Goal: Task Accomplishment & Management: Manage account settings

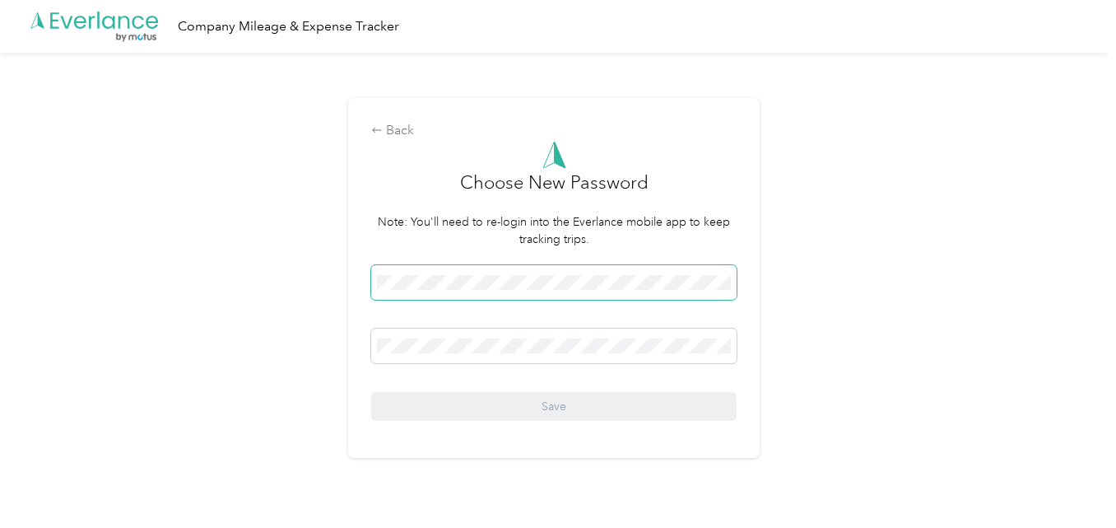
click at [472, 267] on span at bounding box center [553, 282] width 365 height 35
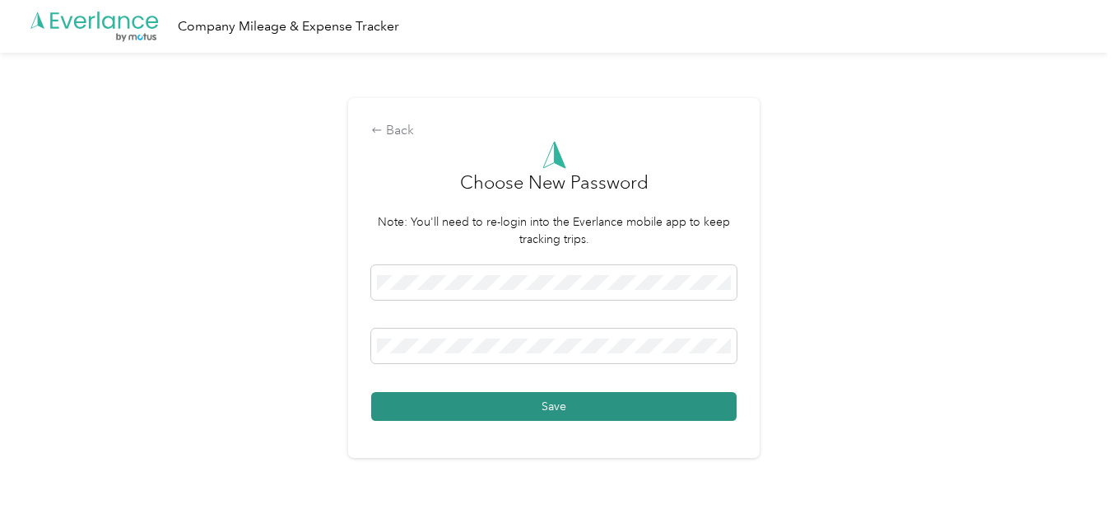
click at [542, 400] on button "Save" at bounding box center [553, 406] width 365 height 29
click at [449, 402] on button "Save" at bounding box center [553, 406] width 365 height 29
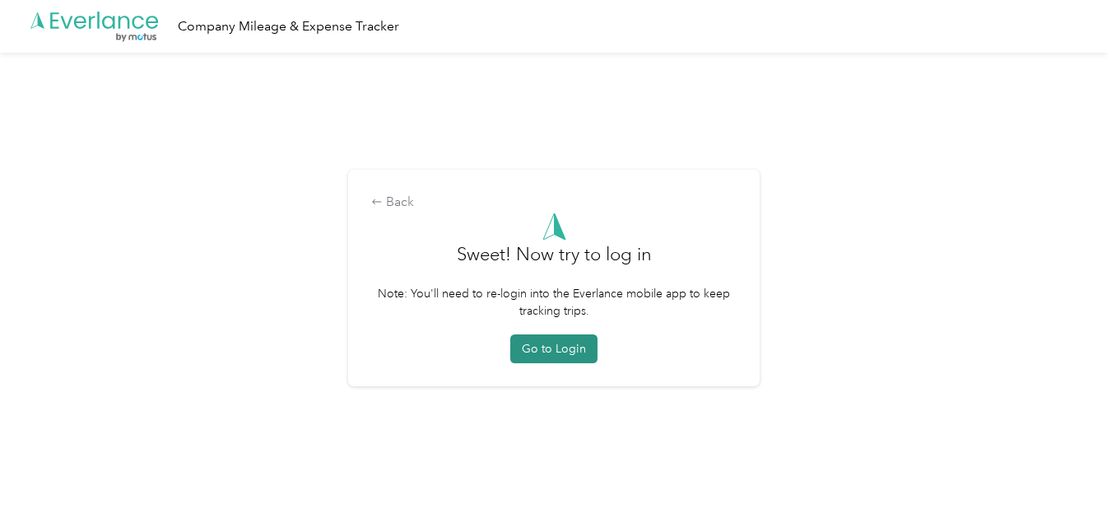
click at [558, 353] on button "Go to Login" at bounding box center [553, 348] width 87 height 29
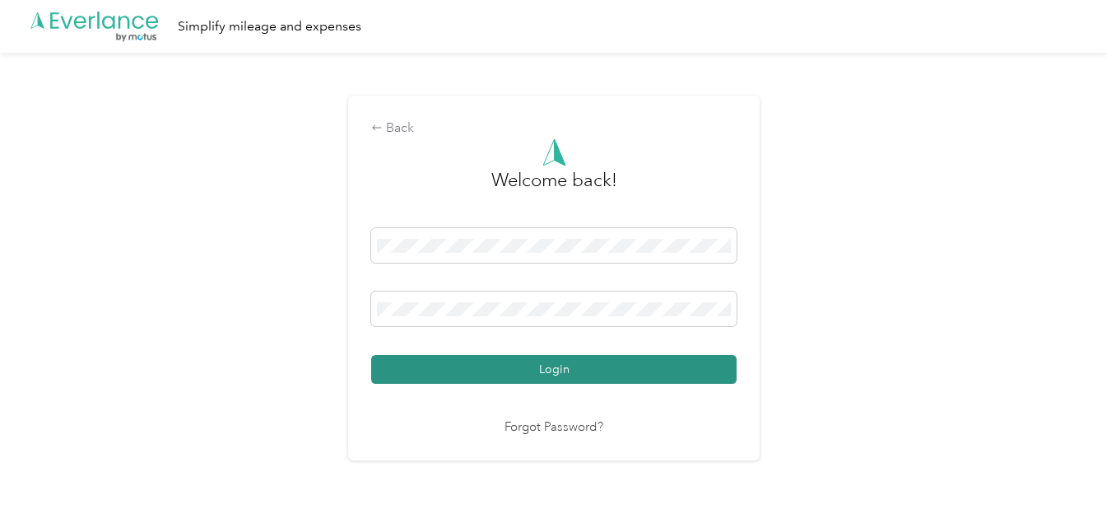
click at [558, 369] on button "Login" at bounding box center [553, 369] width 365 height 29
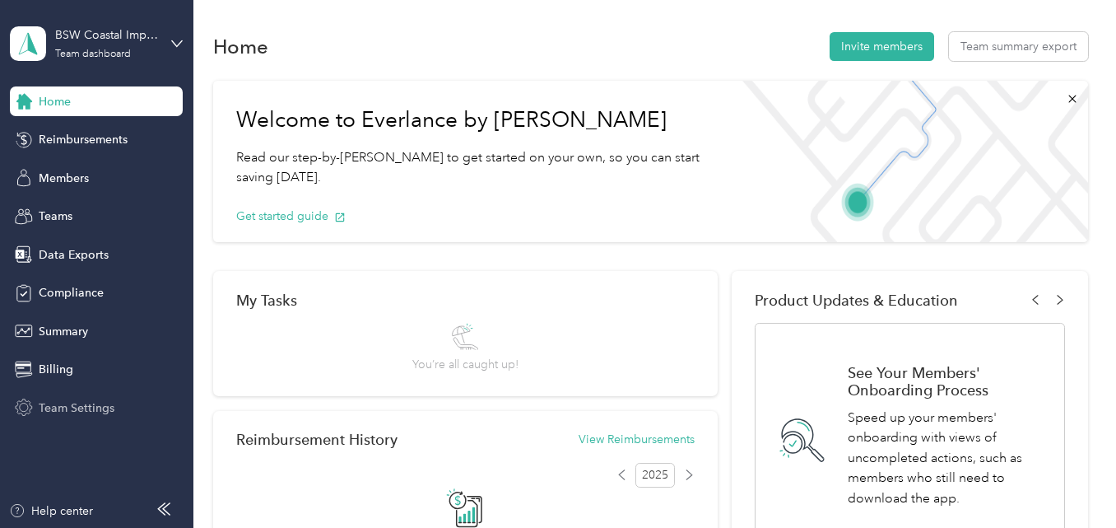
click at [82, 399] on span "Team Settings" at bounding box center [77, 407] width 76 height 17
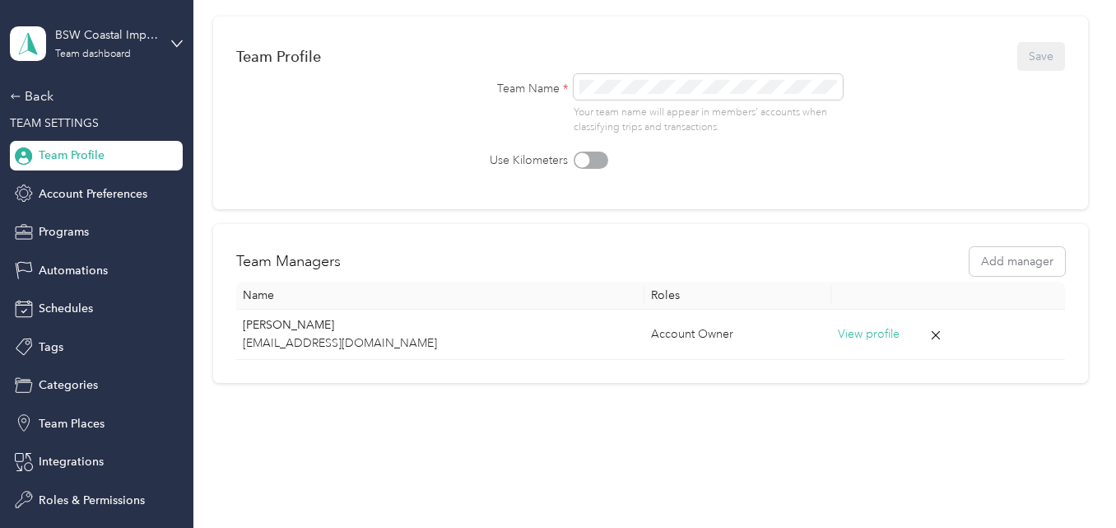
scroll to position [144, 0]
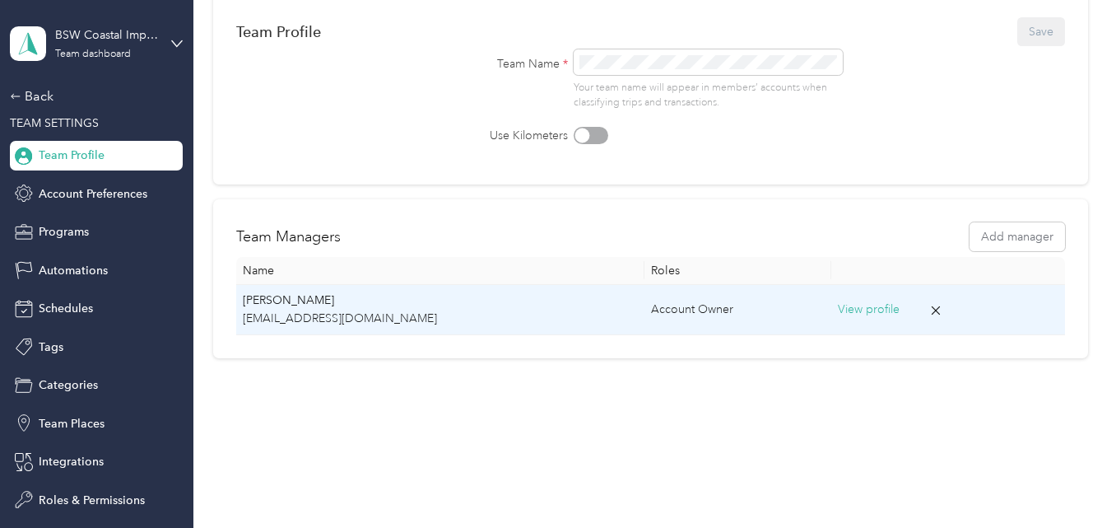
click at [838, 305] on button "View profile" at bounding box center [869, 309] width 62 height 18
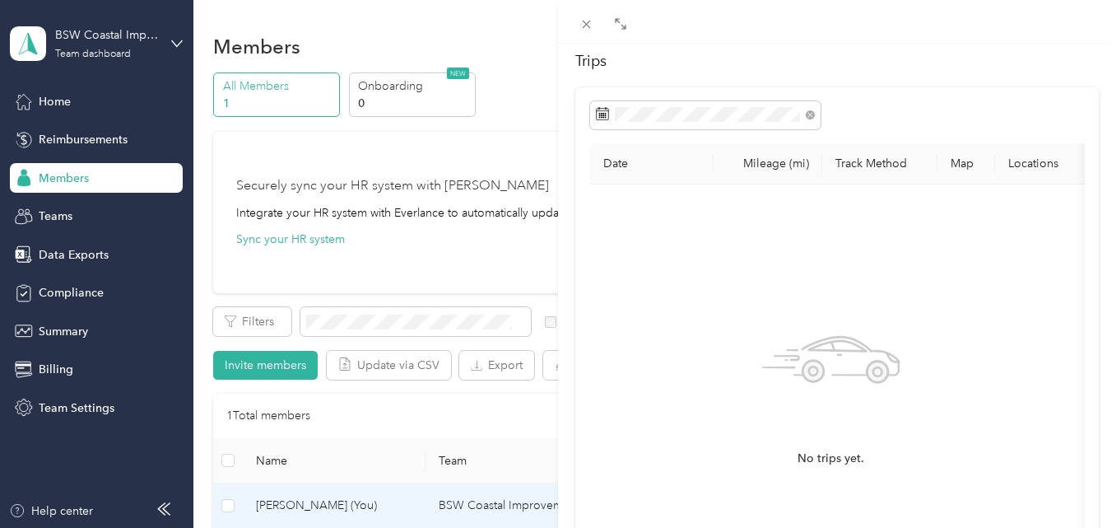
scroll to position [86, 0]
click at [589, 30] on icon at bounding box center [586, 24] width 14 height 14
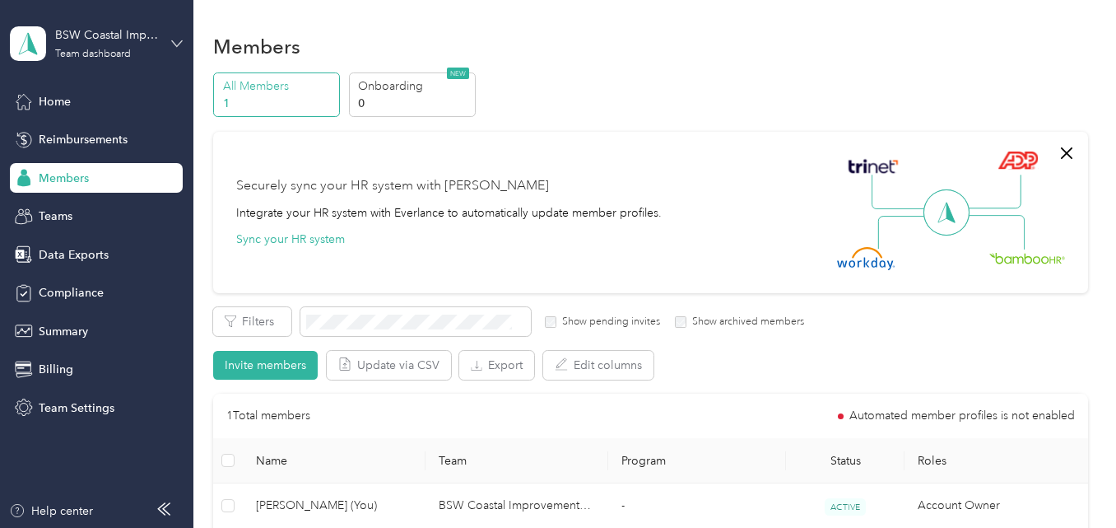
click at [177, 41] on icon at bounding box center [177, 44] width 12 height 12
click at [592, 68] on section "Members All Members 1 Onboarding 0 NEW Securely sync your HR system with Everla…" at bounding box center [650, 312] width 874 height 567
click at [68, 410] on span "Team Settings" at bounding box center [77, 407] width 76 height 17
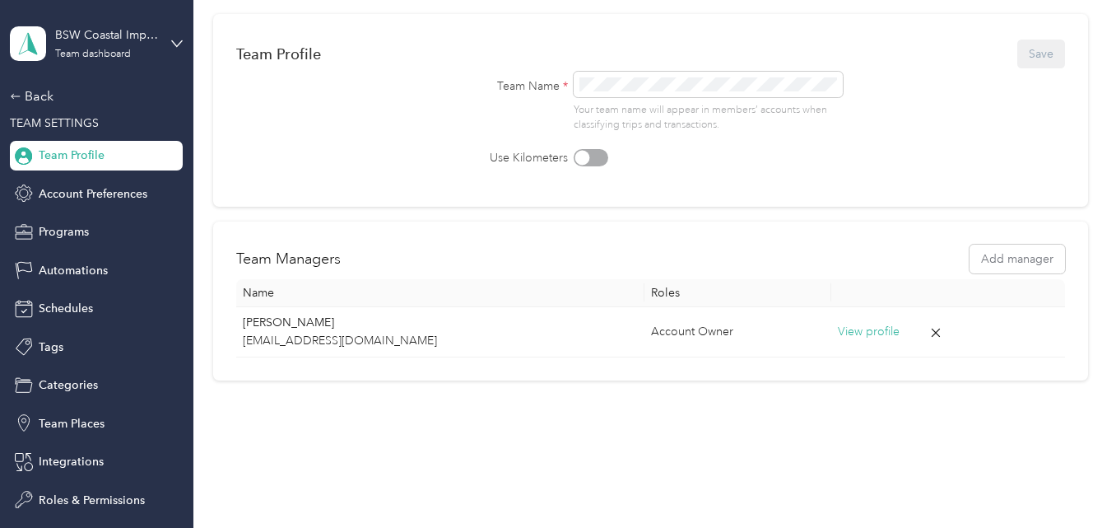
scroll to position [144, 0]
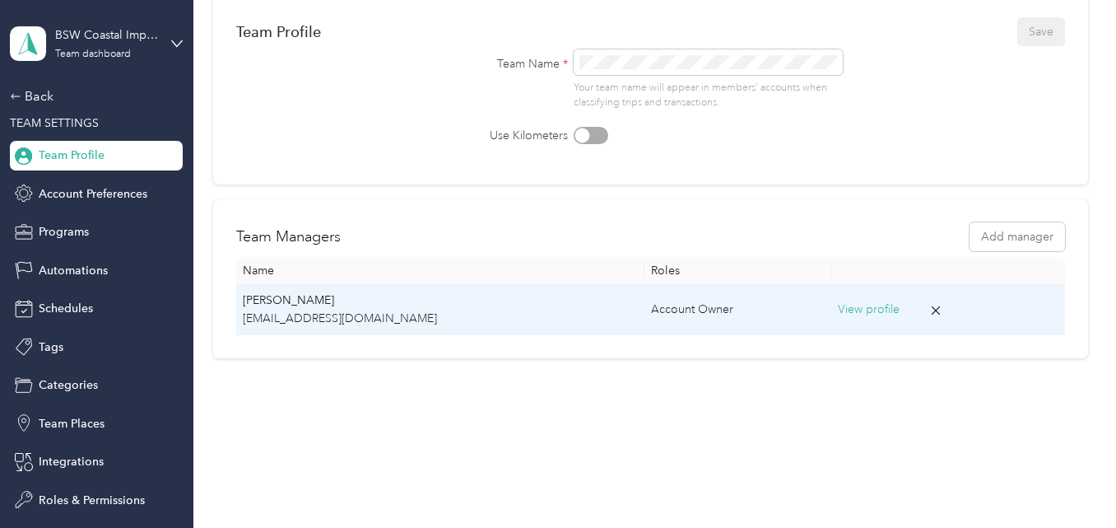
click at [838, 309] on button "View profile" at bounding box center [869, 309] width 62 height 18
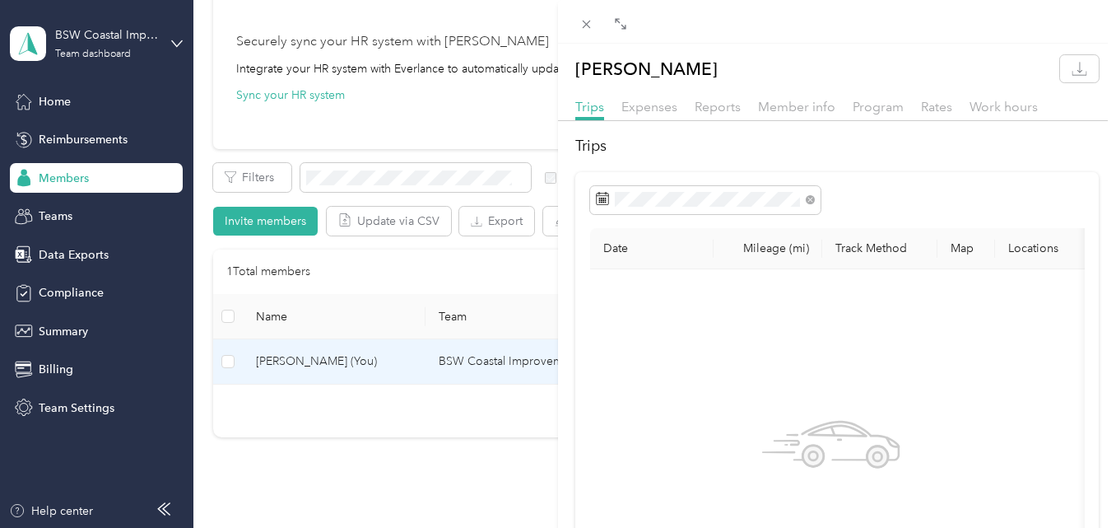
click at [309, 91] on div "[PERSON_NAME] Trips Expenses Reports Member info Program Rates Work hours Trips…" at bounding box center [558, 264] width 1116 height 528
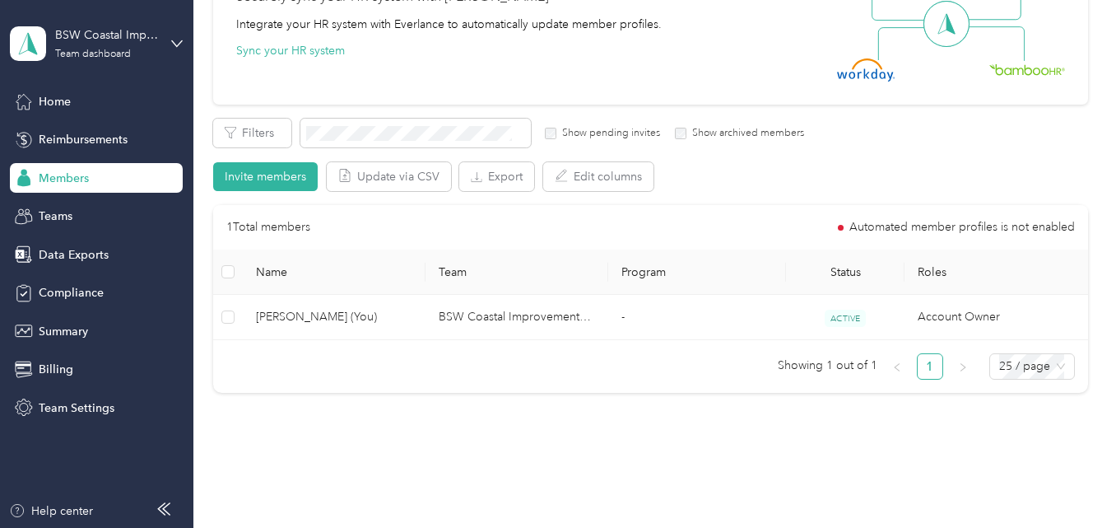
scroll to position [238, 0]
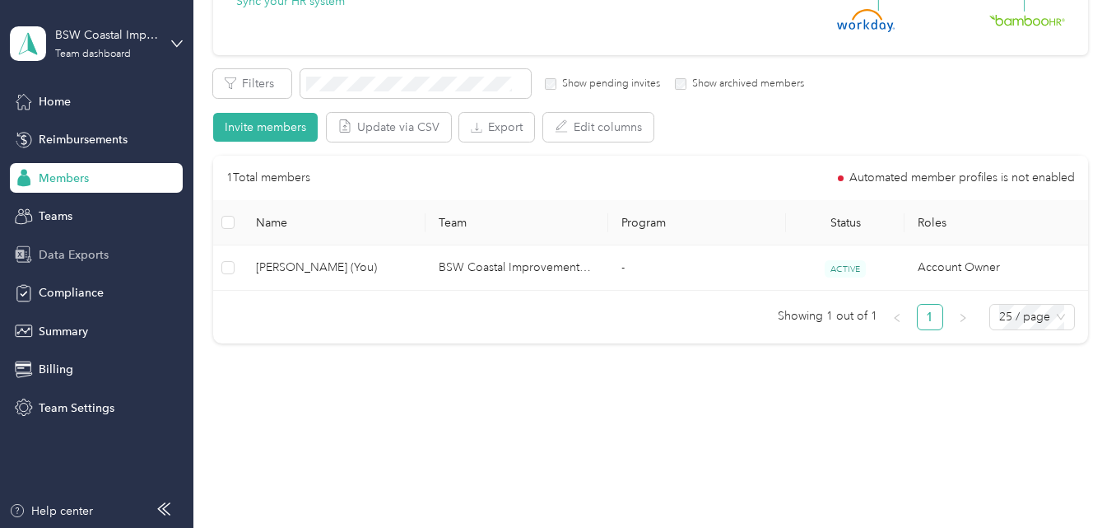
click at [81, 257] on span "Data Exports" at bounding box center [74, 254] width 70 height 17
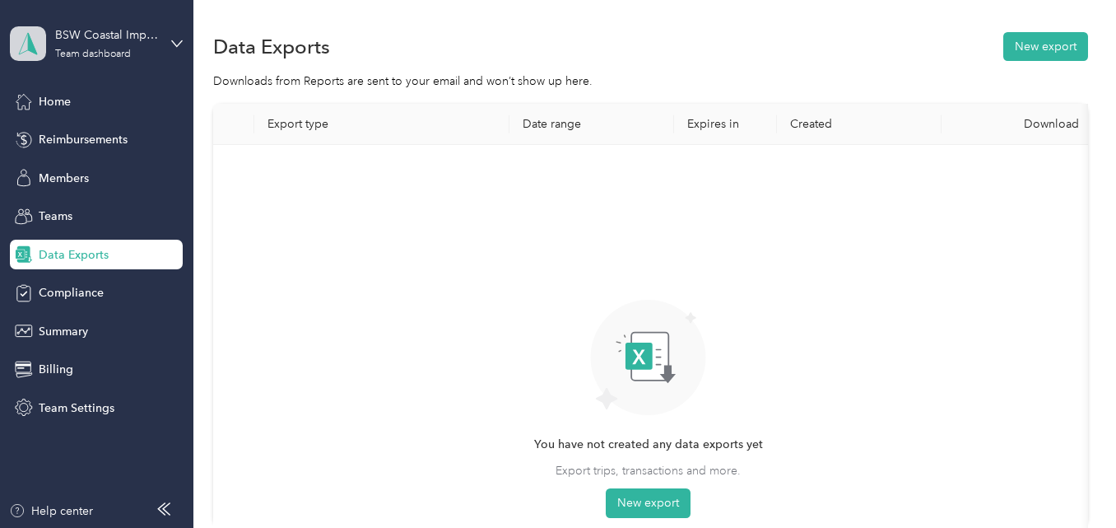
click at [31, 44] on polygon at bounding box center [32, 42] width 9 height 21
click at [82, 139] on div "Team dashboard" at bounding box center [183, 135] width 323 height 29
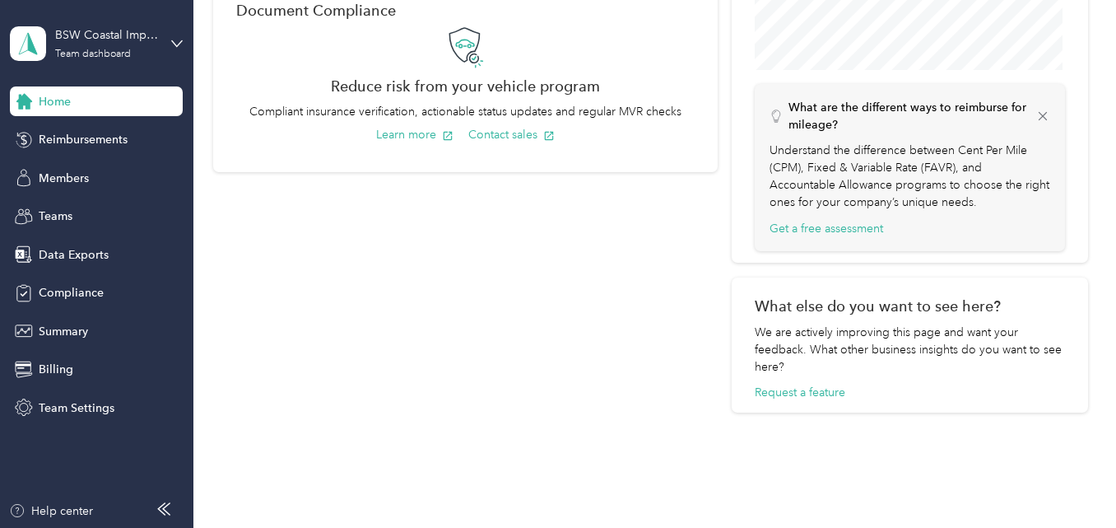
scroll to position [678, 0]
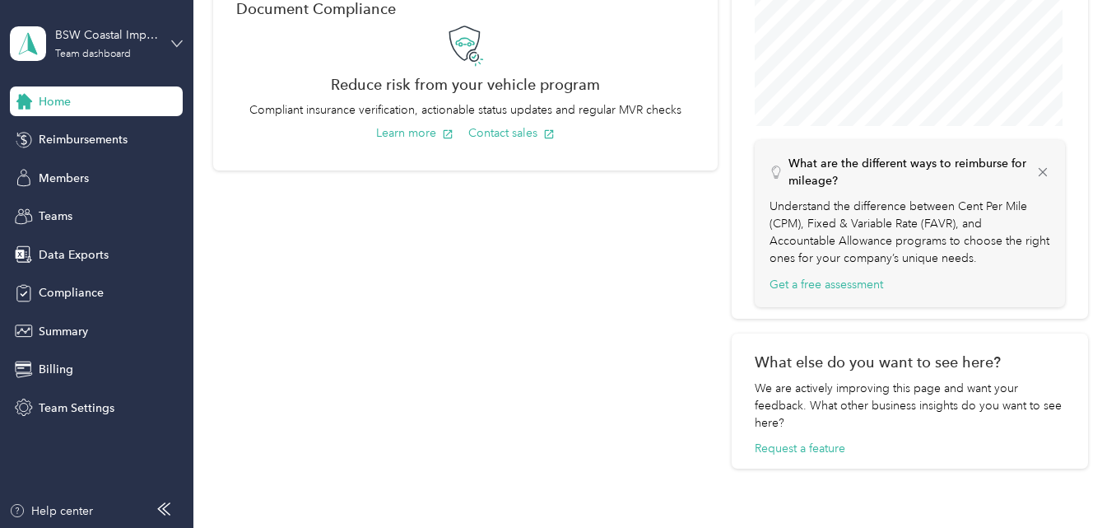
click at [177, 49] on icon at bounding box center [177, 44] width 12 height 12
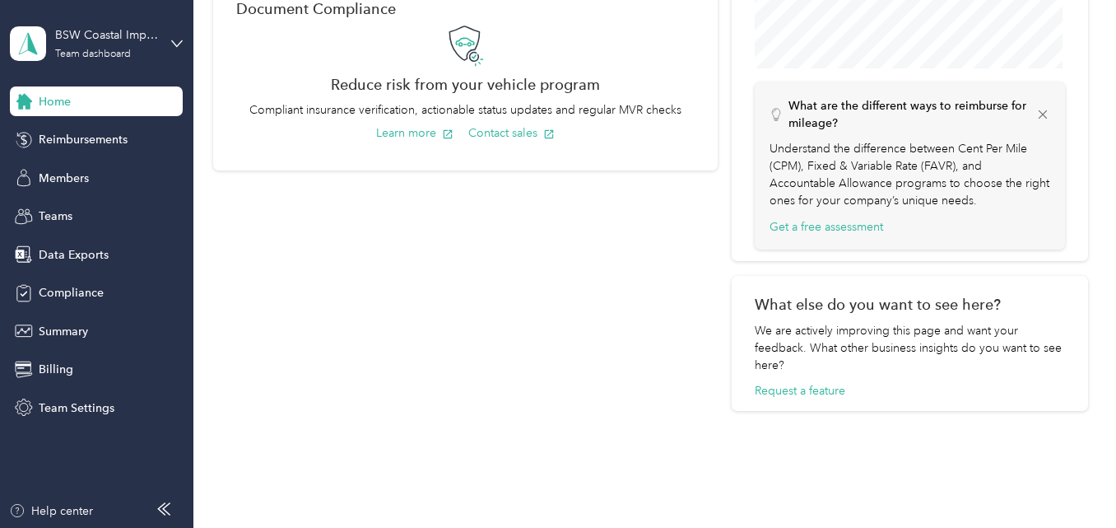
click at [95, 511] on div "Help center" at bounding box center [97, 515] width 176 height 26
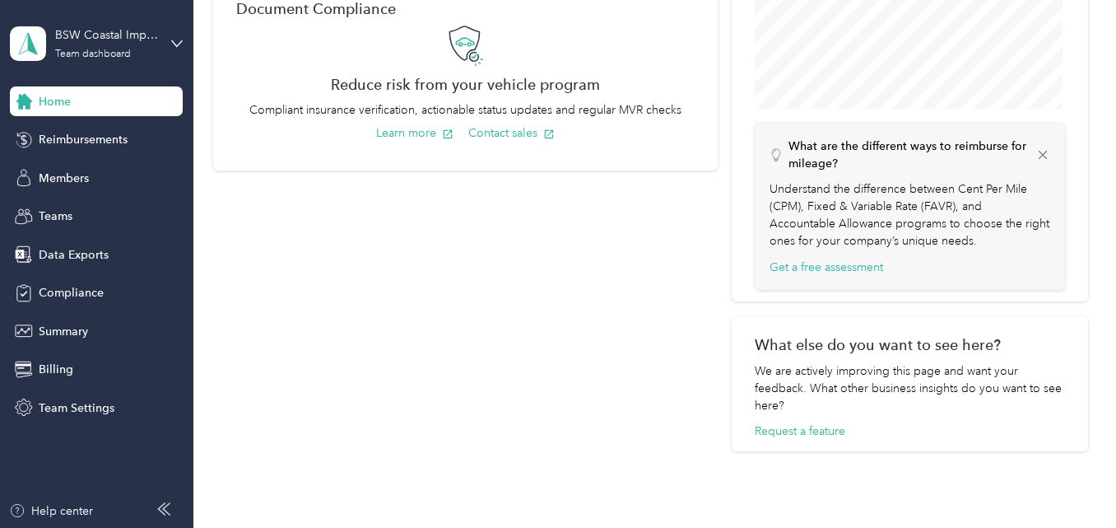
click at [165, 505] on icon at bounding box center [163, 508] width 13 height 13
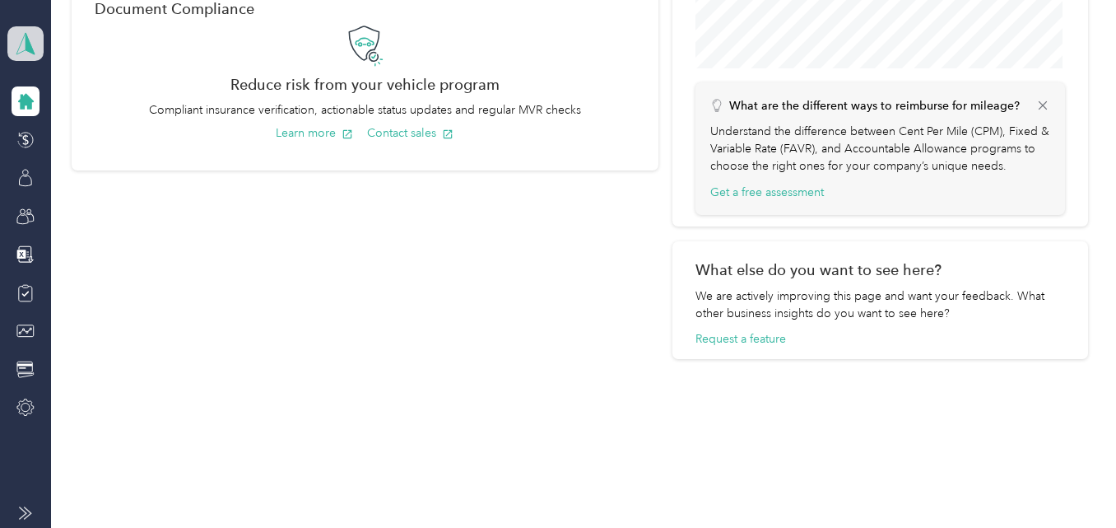
click at [30, 43] on polygon at bounding box center [30, 42] width 9 height 21
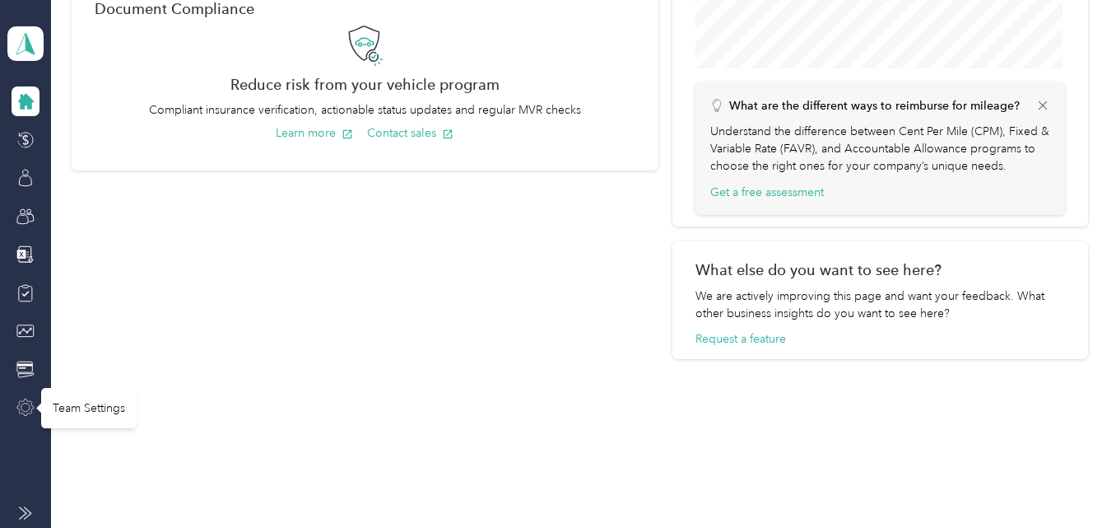
click at [24, 407] on icon at bounding box center [25, 407] width 18 height 18
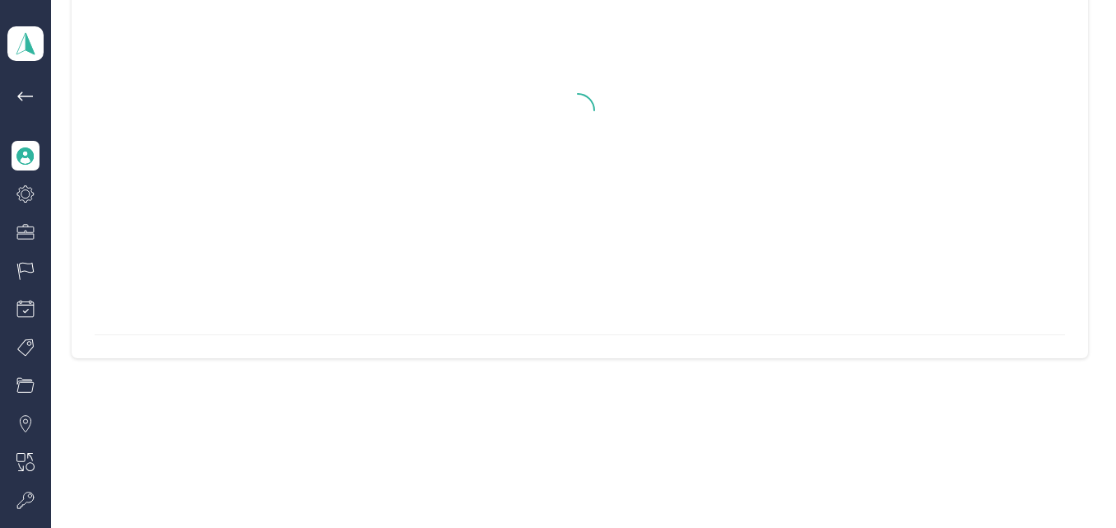
scroll to position [144, 0]
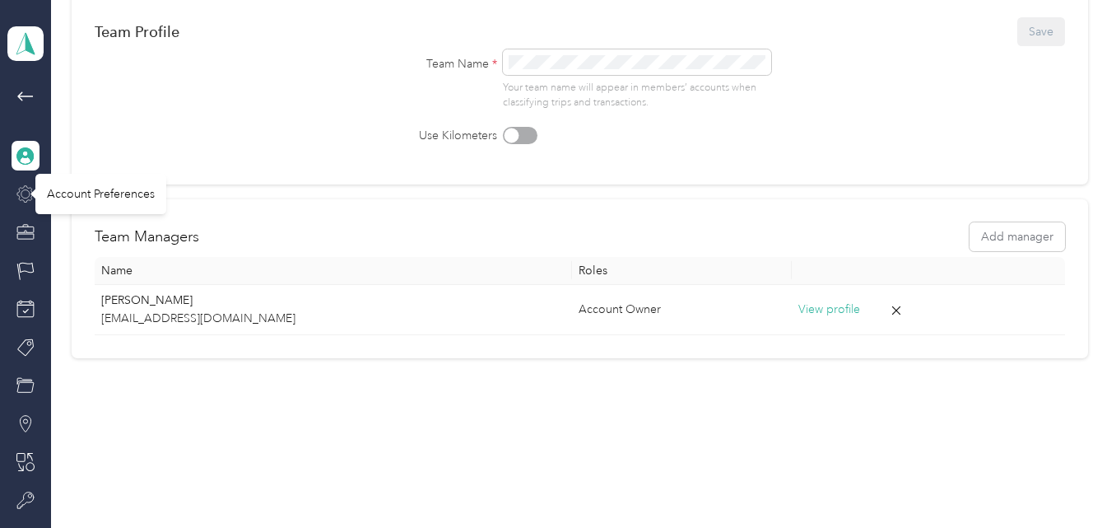
click at [25, 193] on icon at bounding box center [25, 194] width 18 height 18
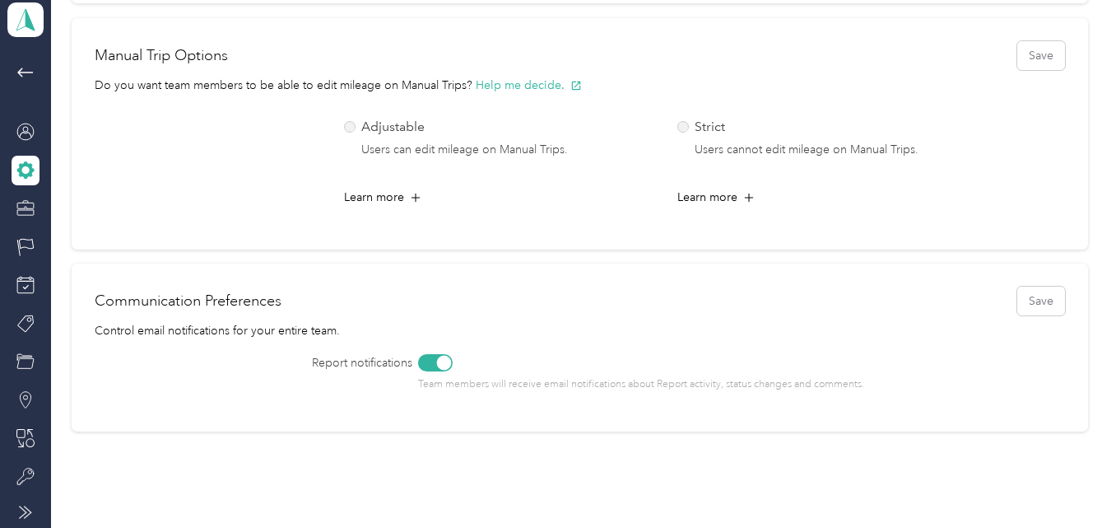
scroll to position [802, 0]
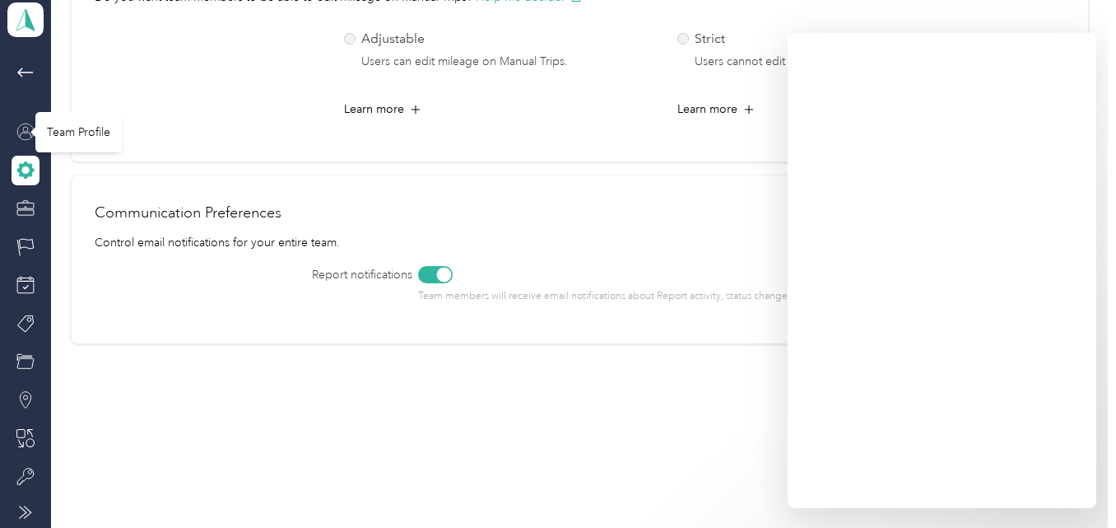
click at [22, 130] on icon at bounding box center [25, 132] width 18 height 18
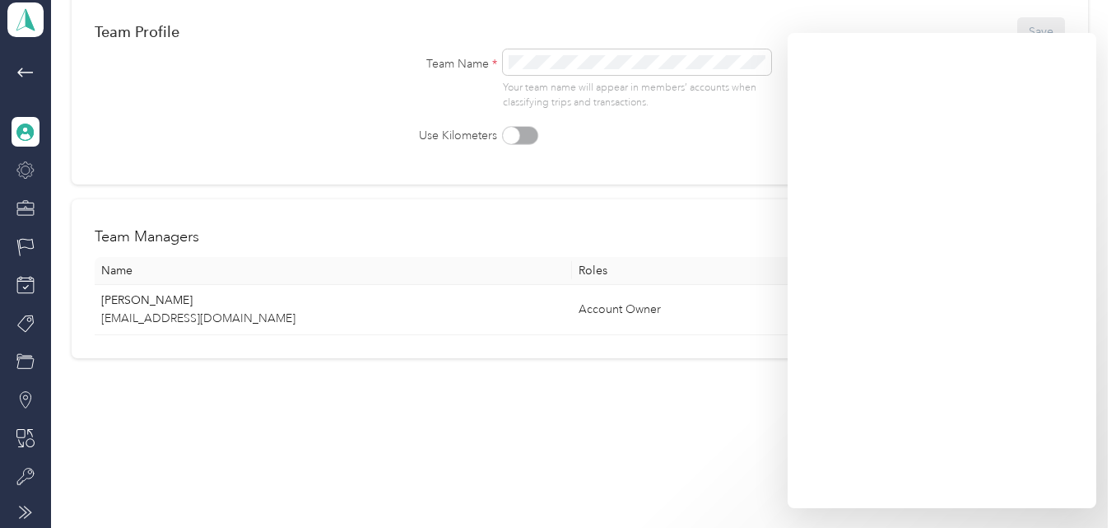
scroll to position [144, 0]
click at [18, 171] on icon at bounding box center [25, 170] width 18 height 18
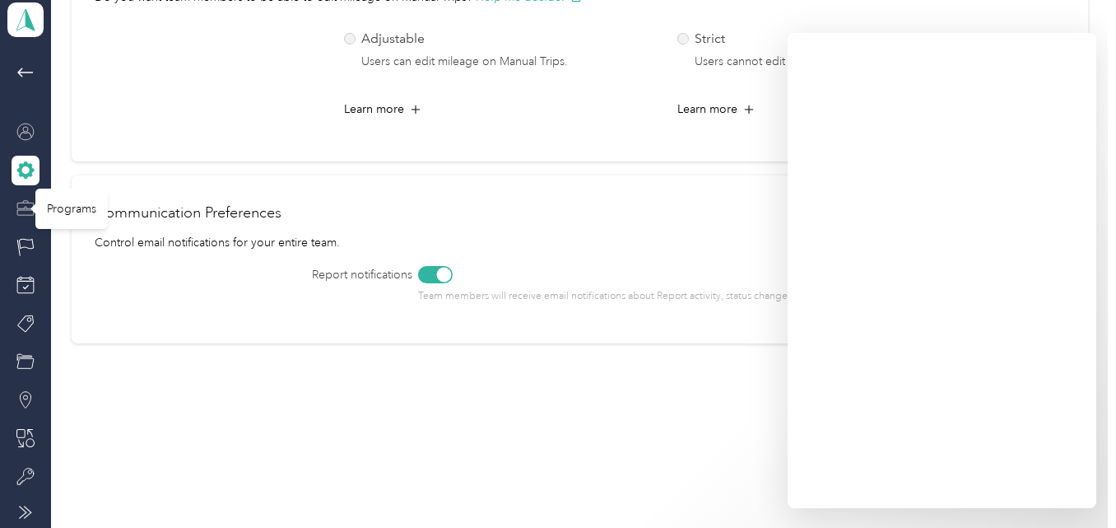
click at [21, 206] on icon at bounding box center [25, 208] width 18 height 18
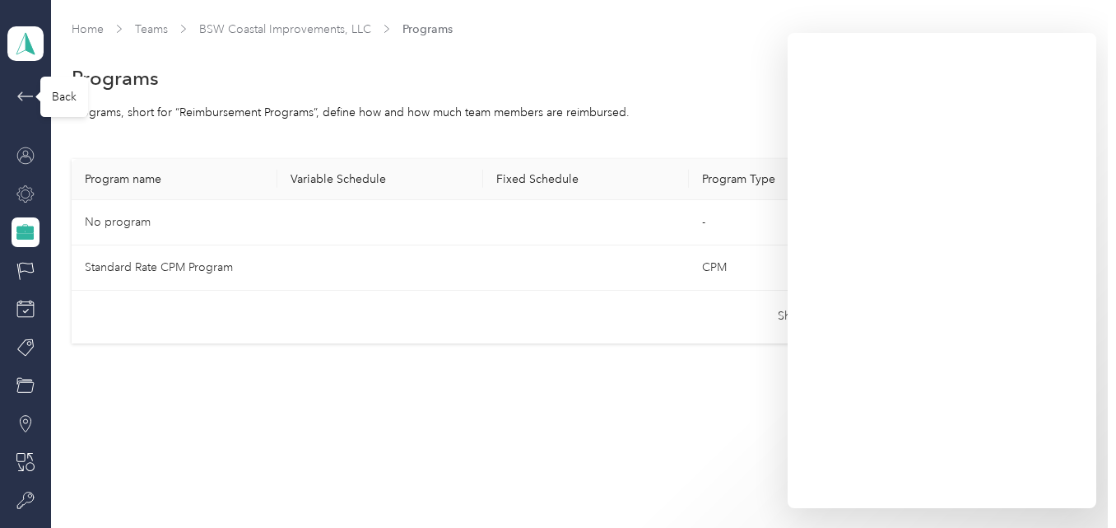
click at [21, 96] on icon at bounding box center [25, 95] width 16 height 9
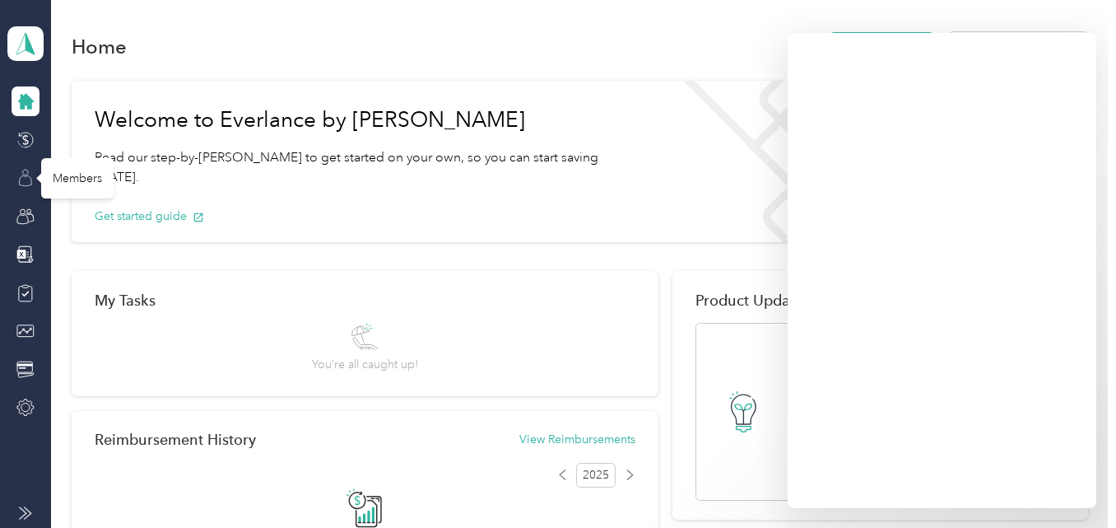
click at [26, 176] on icon at bounding box center [26, 180] width 12 height 11
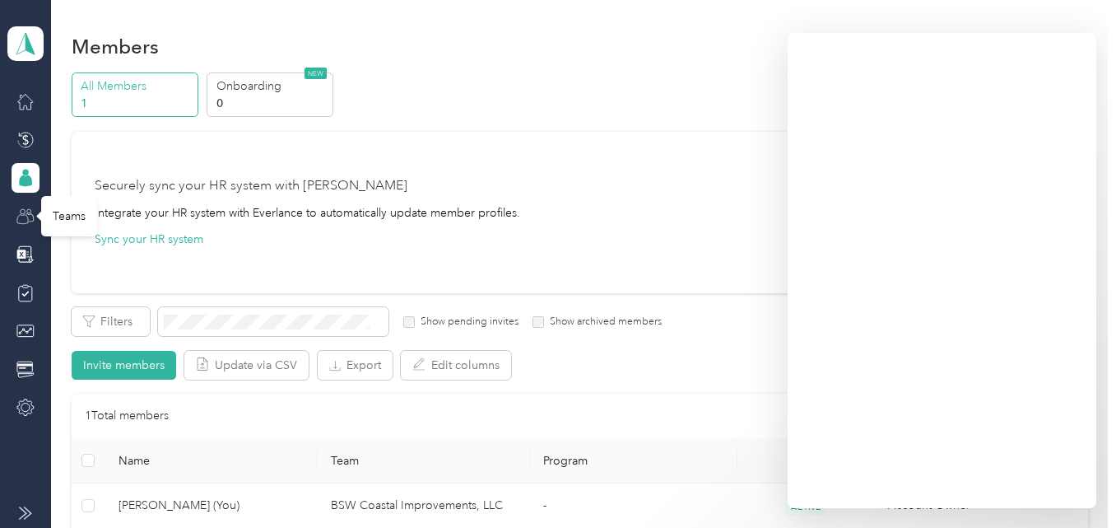
click at [26, 217] on icon at bounding box center [25, 216] width 18 height 18
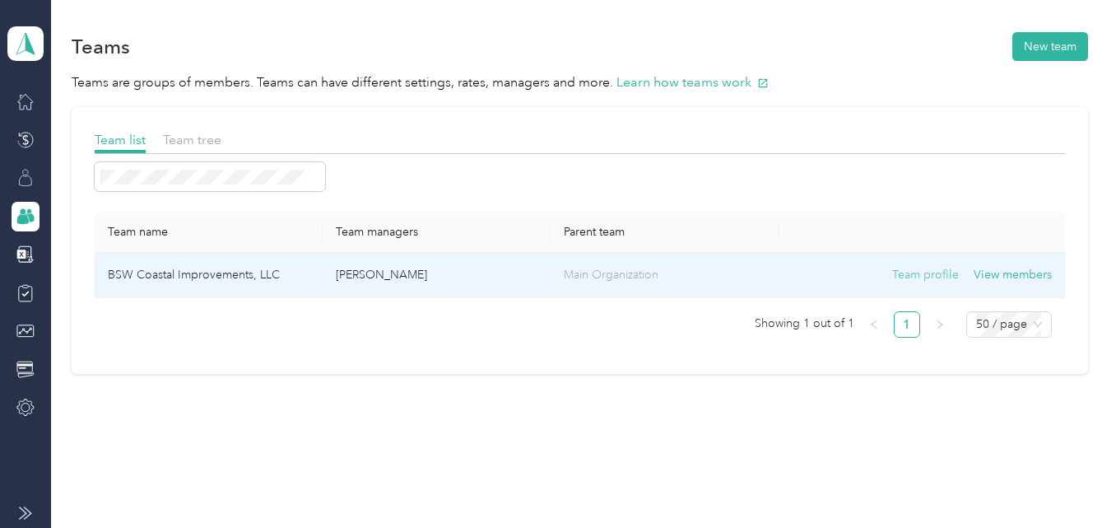
click at [932, 280] on button "Team profile" at bounding box center [925, 275] width 67 height 18
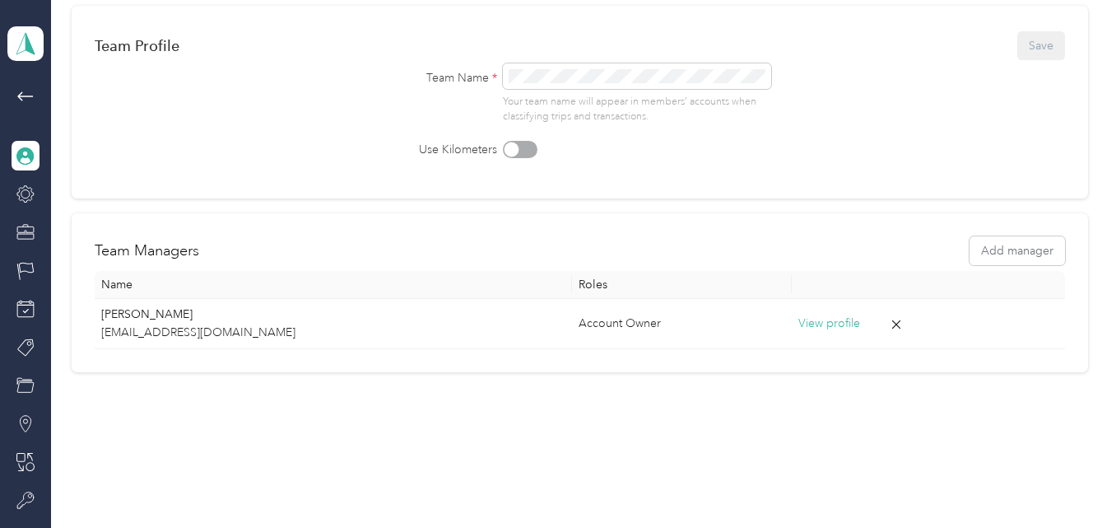
scroll to position [144, 0]
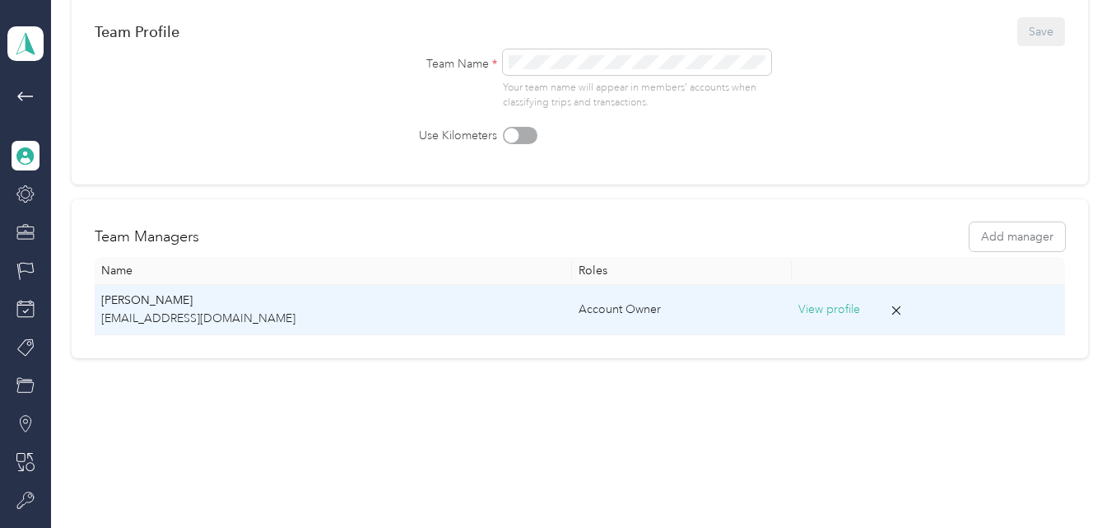
click at [798, 312] on button "View profile" at bounding box center [829, 309] width 62 height 18
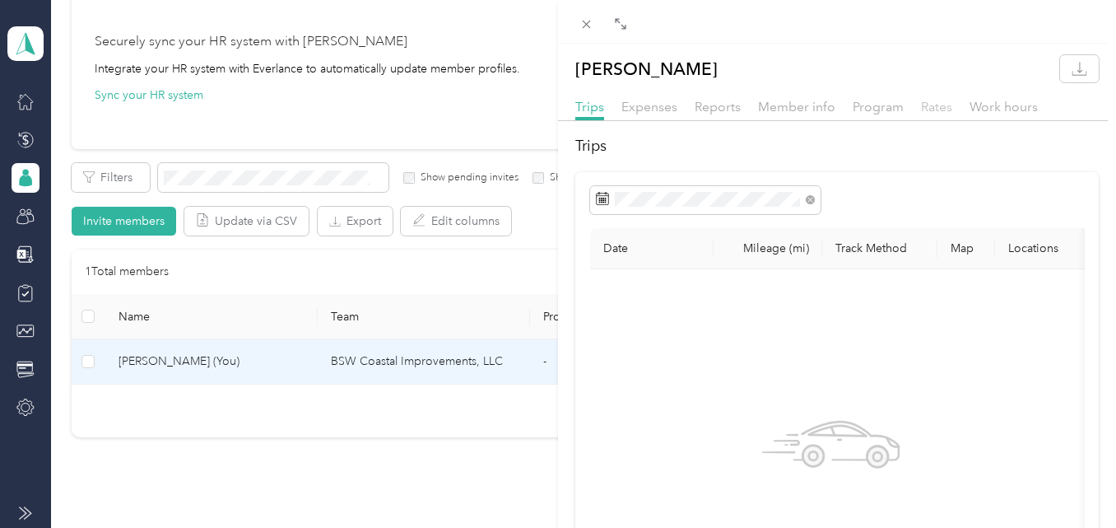
click at [938, 107] on span "Rates" at bounding box center [936, 107] width 31 height 16
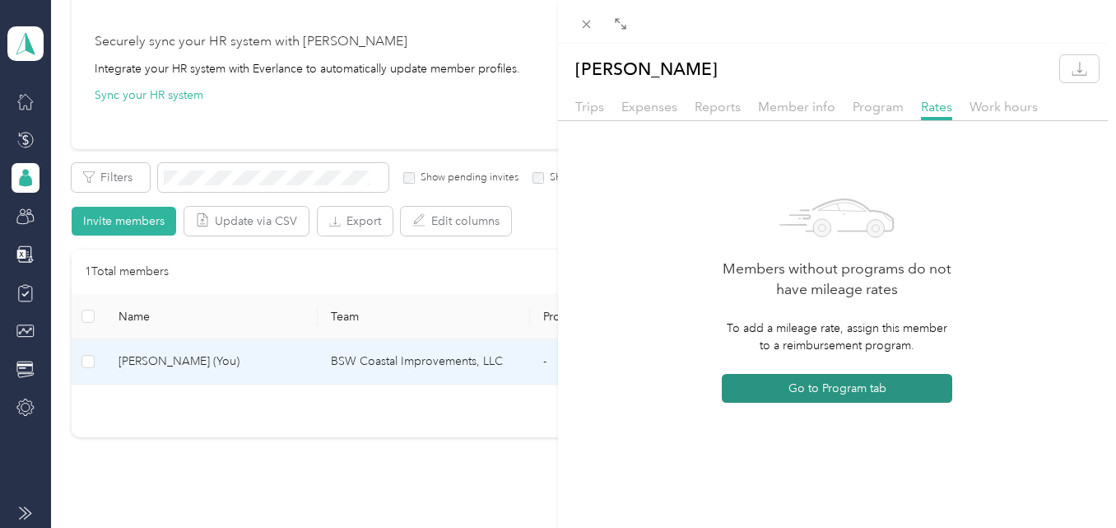
click at [830, 390] on button "Go to Program tab" at bounding box center [837, 388] width 230 height 29
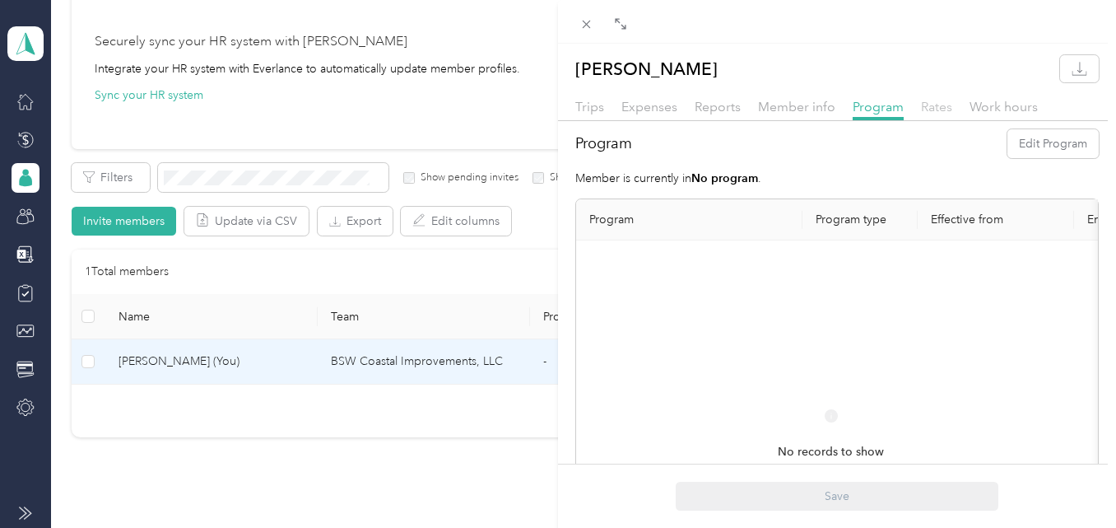
click at [935, 109] on span "Rates" at bounding box center [936, 107] width 31 height 16
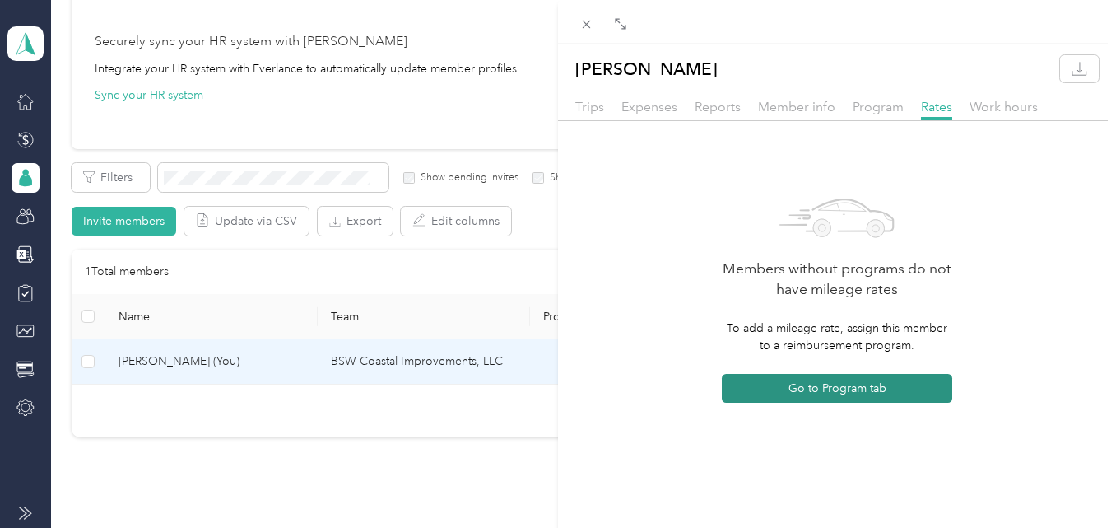
click at [831, 387] on button "Go to Program tab" at bounding box center [837, 388] width 230 height 29
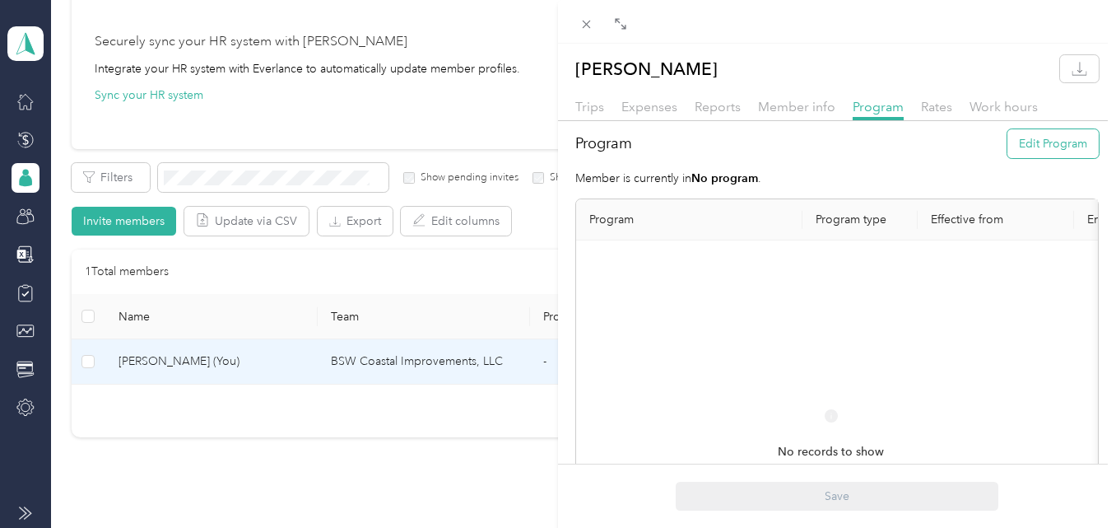
click at [1034, 142] on button "Edit Program" at bounding box center [1052, 143] width 91 height 29
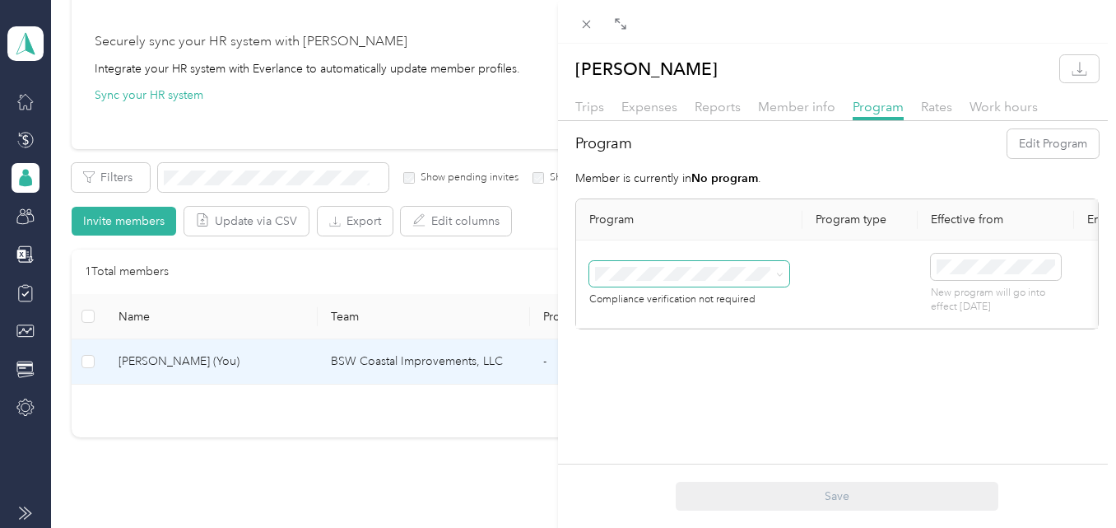
click at [781, 274] on icon at bounding box center [779, 274] width 5 height 3
click at [695, 336] on div "Standard Rate CPM Program (CPM)" at bounding box center [689, 340] width 177 height 35
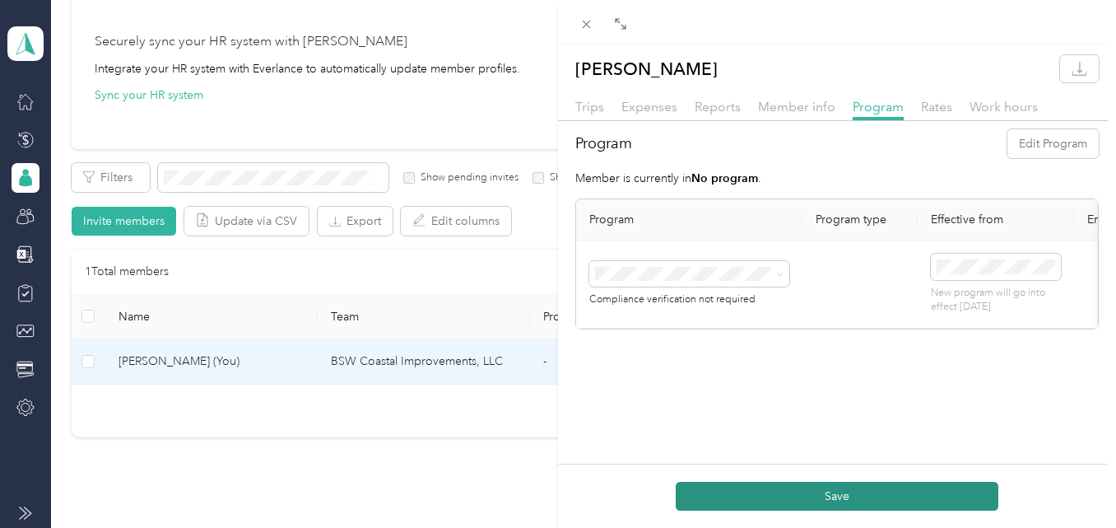
click at [861, 491] on button "Save" at bounding box center [837, 495] width 323 height 29
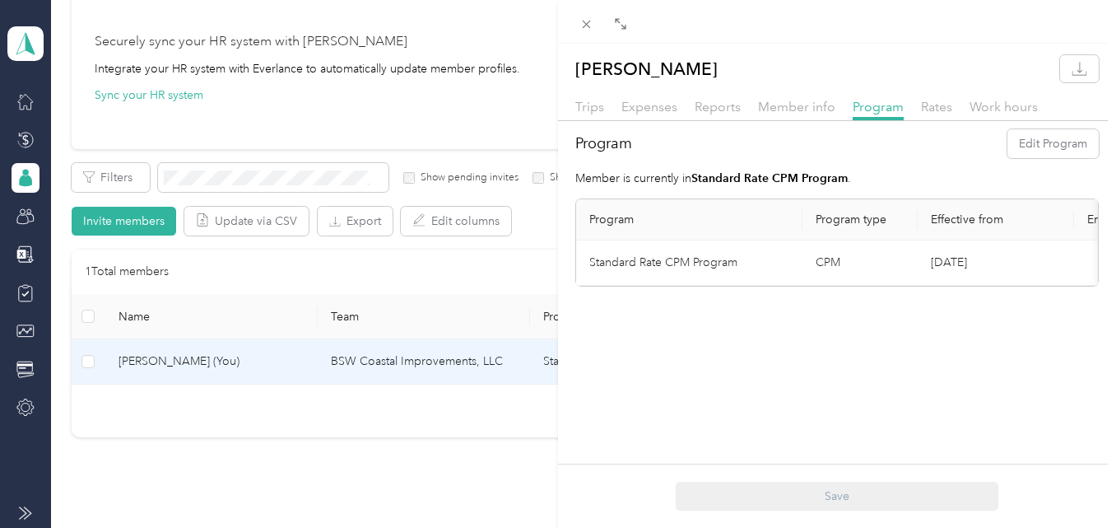
click at [24, 102] on div "[PERSON_NAME] Trips Expenses Reports Member info Program Rates Work hours Progr…" at bounding box center [558, 264] width 1116 height 528
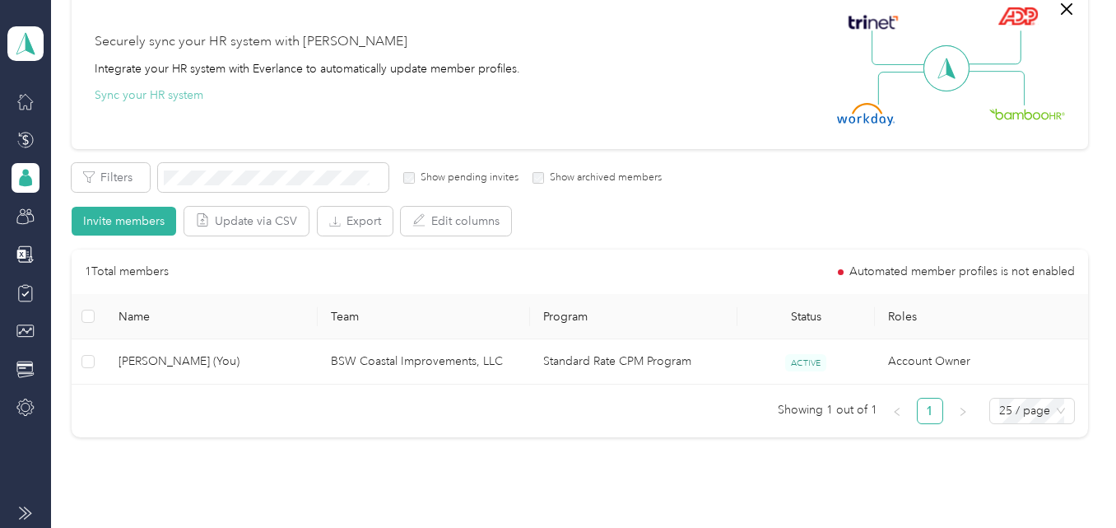
click at [170, 91] on button "Sync your HR system" at bounding box center [149, 94] width 109 height 17
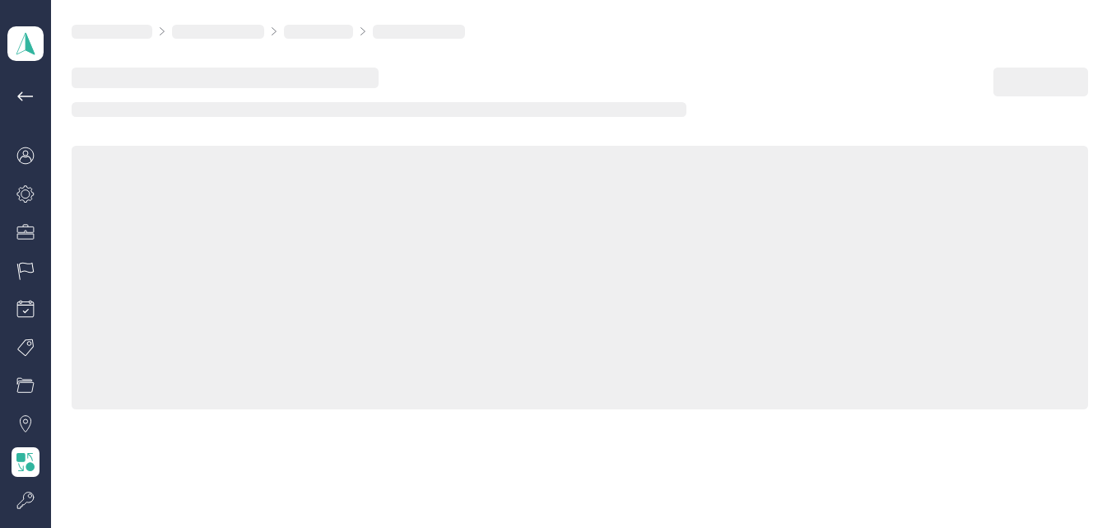
scroll to position [144, 0]
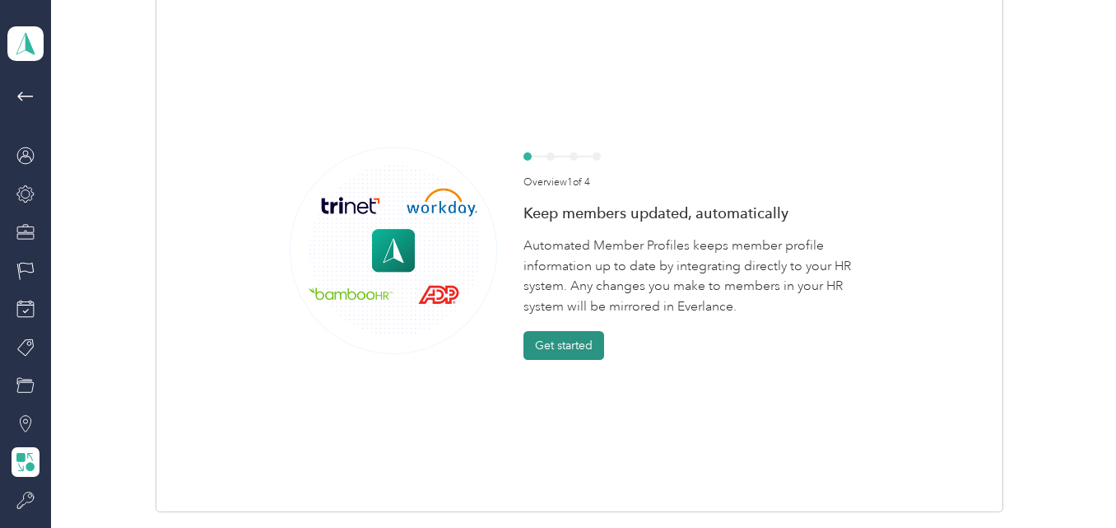
click at [569, 358] on button "Get started" at bounding box center [563, 345] width 81 height 29
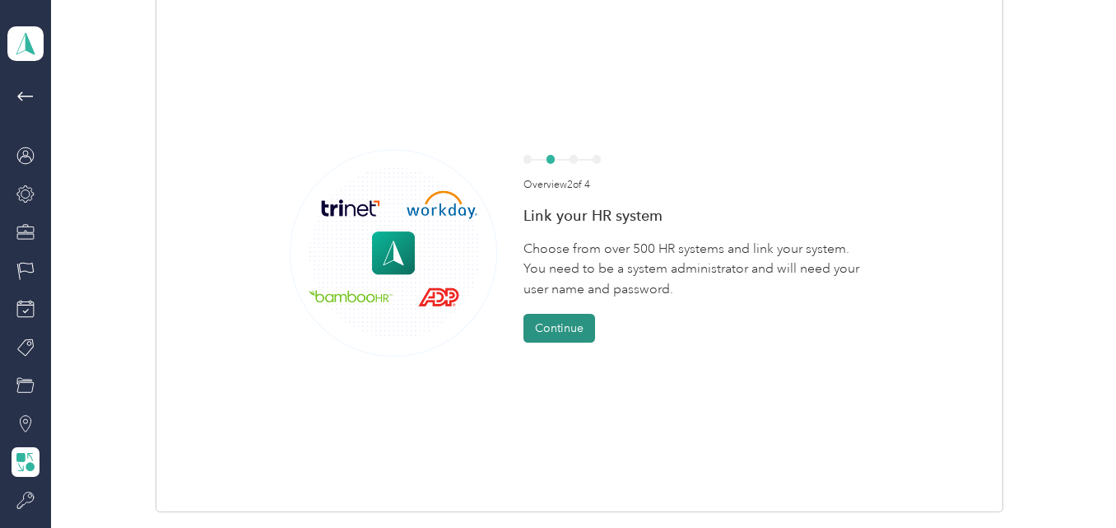
scroll to position [146, 0]
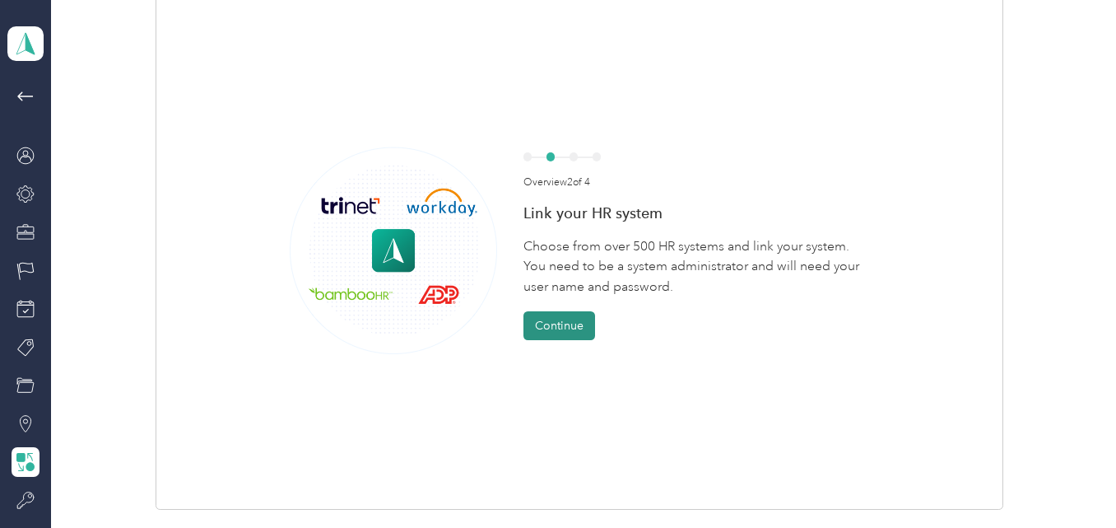
click at [557, 322] on button "Continue" at bounding box center [559, 325] width 72 height 29
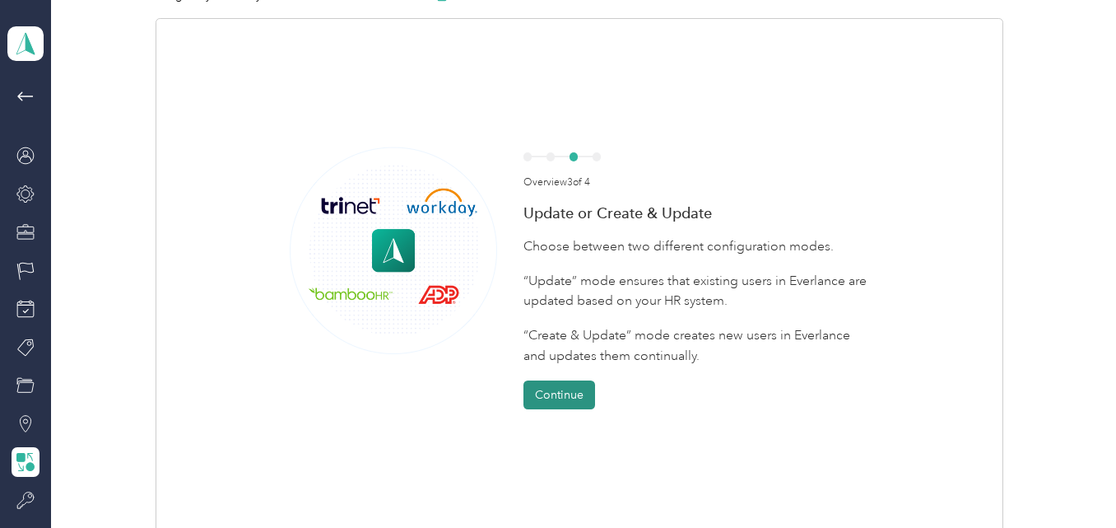
click at [566, 397] on button "Continue" at bounding box center [559, 394] width 72 height 29
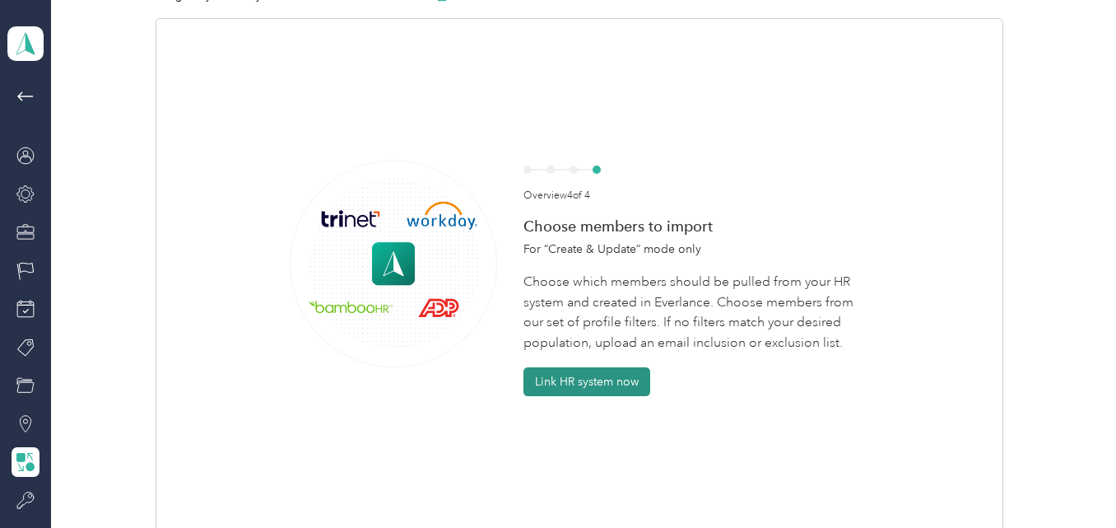
click at [591, 378] on button "Link HR system now" at bounding box center [586, 381] width 127 height 29
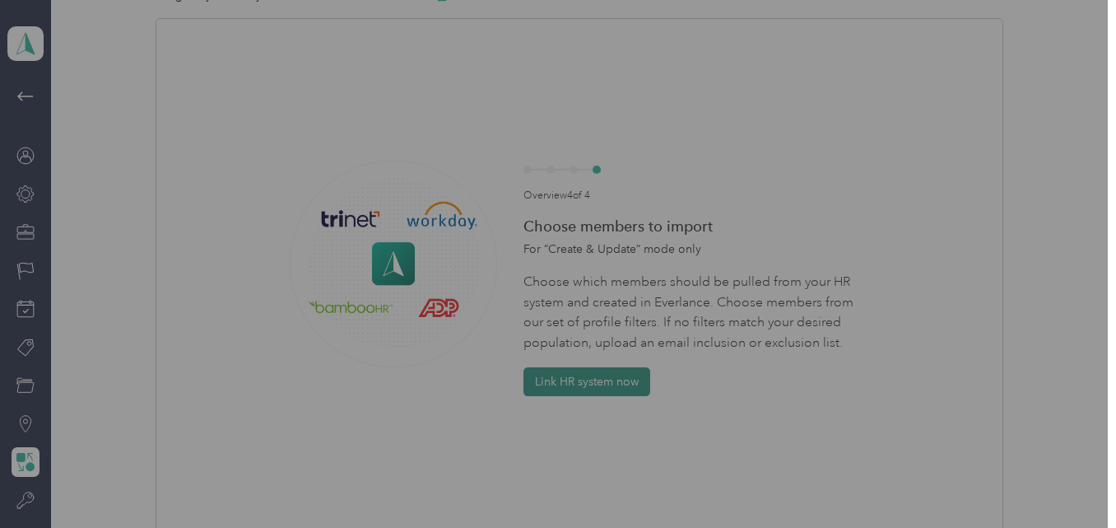
scroll to position [0, 0]
click at [891, 89] on icon "button" at bounding box center [890, 89] width 7 height 7
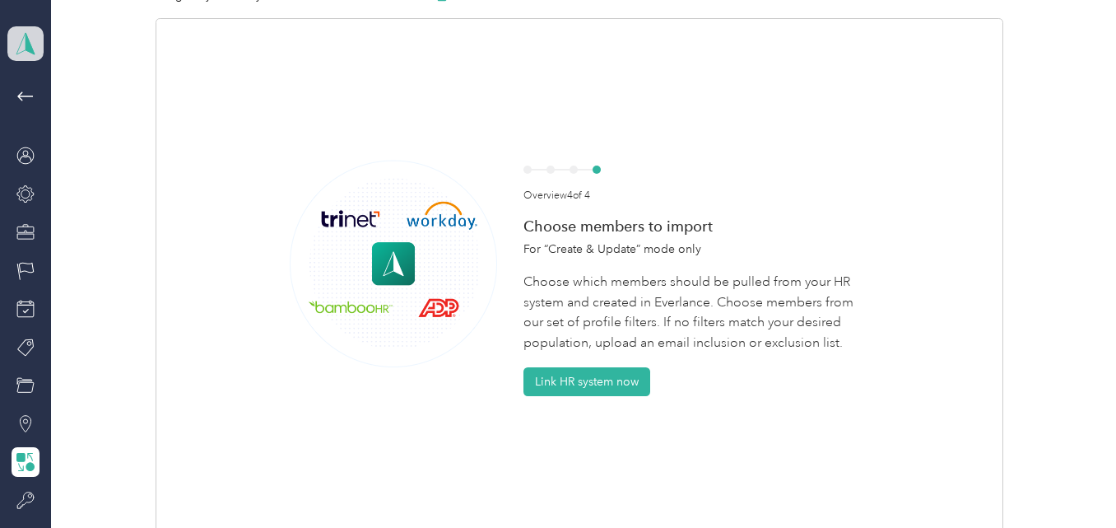
click at [13, 44] on icon at bounding box center [25, 43] width 25 height 23
click at [87, 137] on div "Team dashboard" at bounding box center [174, 132] width 323 height 29
